Goal: Register for event/course

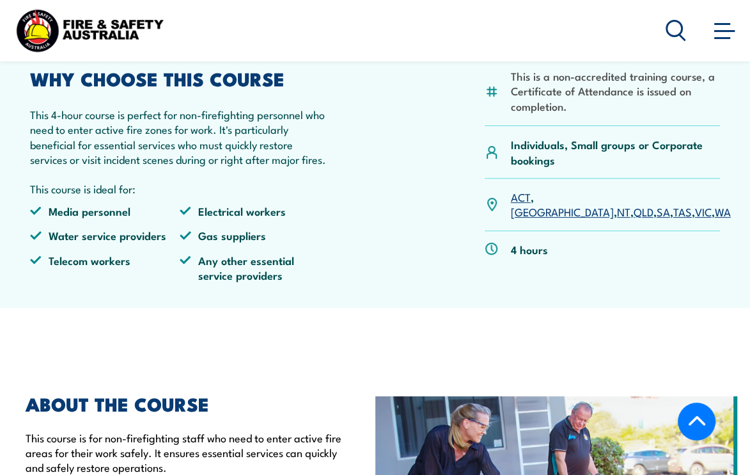
scroll to position [320, 0]
click at [695, 218] on link "VIC" at bounding box center [703, 210] width 17 height 15
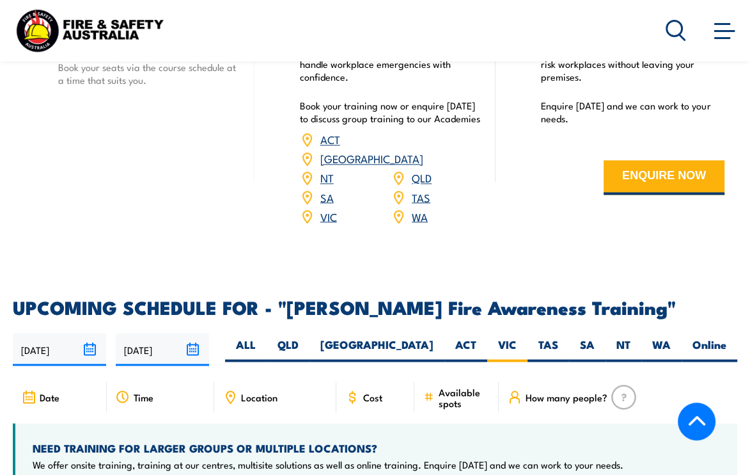
scroll to position [1674, 0]
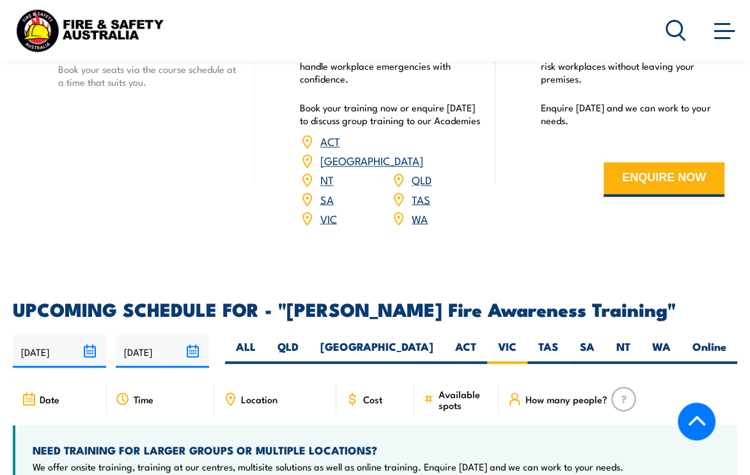
click at [366, 404] on span "Cost" at bounding box center [372, 398] width 19 height 11
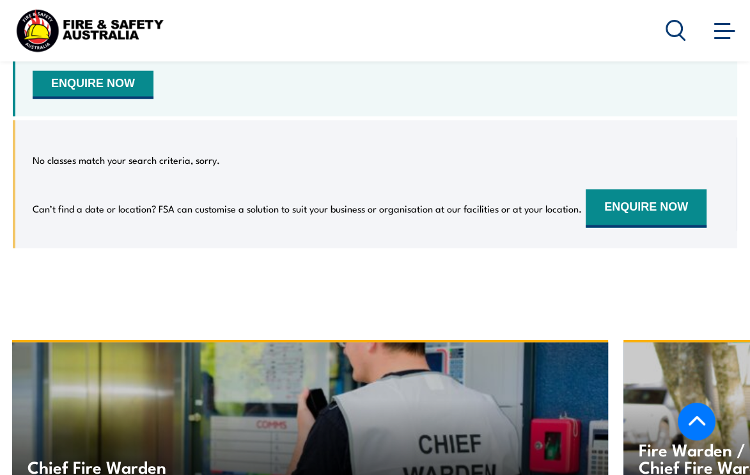
scroll to position [2121, 0]
